Goal: Find specific page/section: Find specific page/section

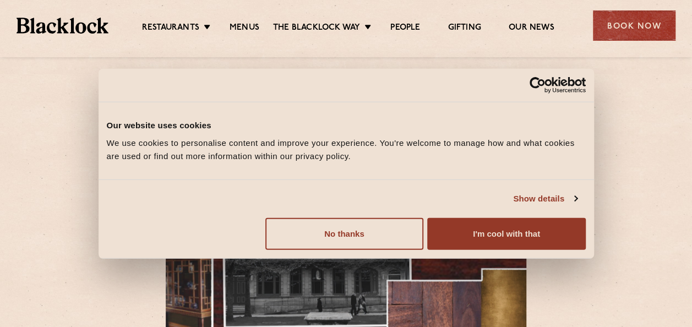
scroll to position [13, 0]
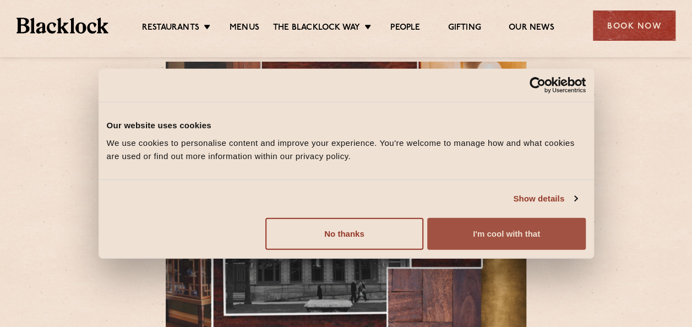
click at [533, 234] on button "I'm cool with that" at bounding box center [506, 233] width 158 height 32
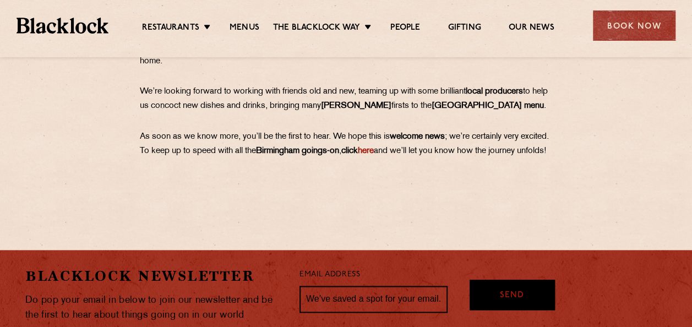
scroll to position [840, 0]
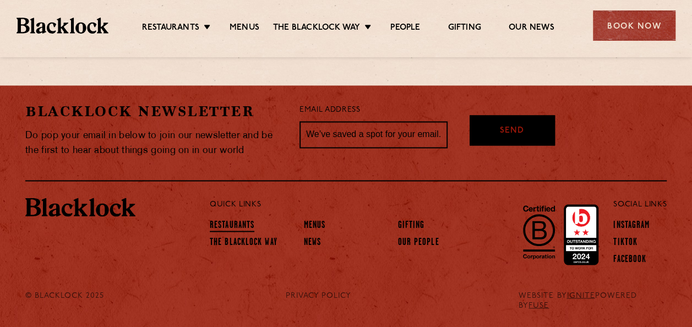
click at [250, 226] on link "Restaurants" at bounding box center [232, 226] width 45 height 12
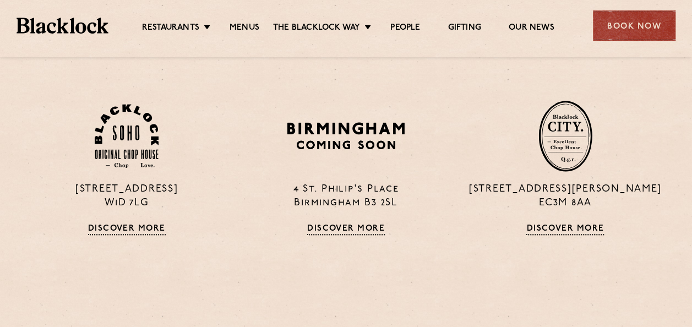
scroll to position [460, 0]
click at [372, 140] on img at bounding box center [346, 135] width 122 height 35
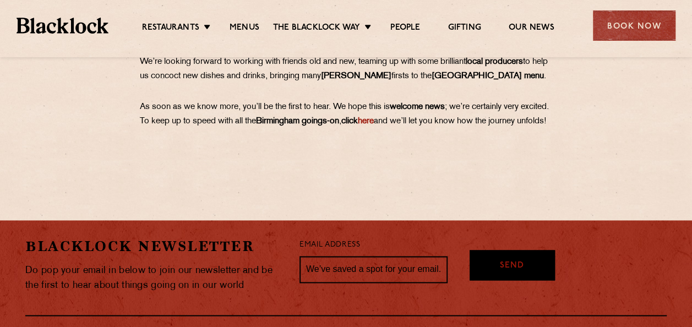
scroll to position [695, 0]
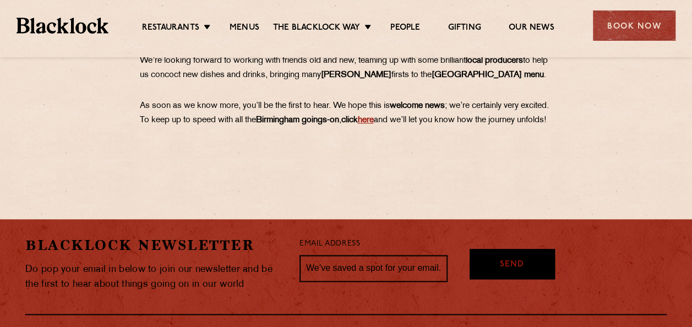
click at [374, 119] on link "here" at bounding box center [366, 120] width 16 height 8
